Goal: Navigation & Orientation: Go to known website

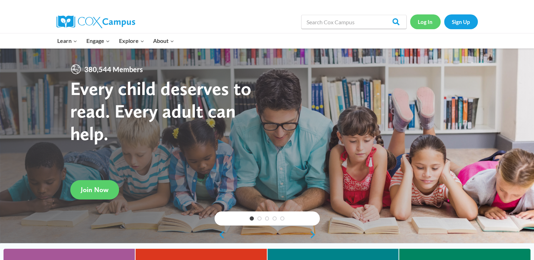
click at [427, 27] on link "Log In" at bounding box center [425, 21] width 31 height 14
click at [430, 19] on link "Log In" at bounding box center [425, 21] width 31 height 14
